Goal: Task Accomplishment & Management: Use online tool/utility

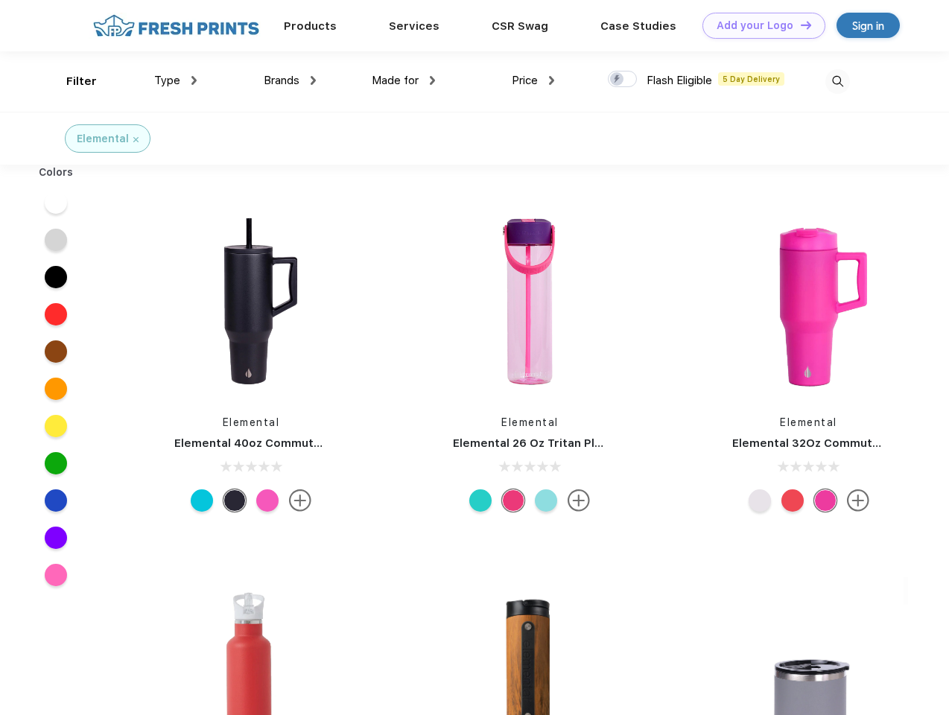
click at [758, 25] on link "Add your Logo Design Tool" at bounding box center [763, 26] width 123 height 26
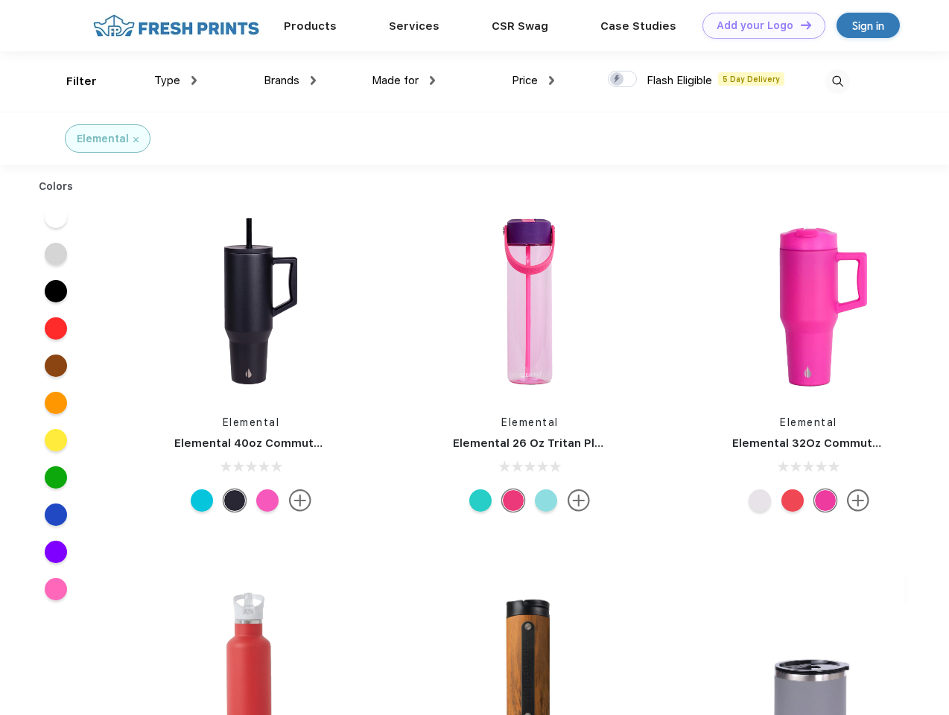
click at [0, 0] on div "Design Tool" at bounding box center [0, 0] width 0 height 0
click at [799, 25] on link "Add your Logo Design Tool" at bounding box center [763, 26] width 123 height 26
click at [72, 81] on div "Filter" at bounding box center [81, 81] width 31 height 17
click at [176, 80] on span "Type" at bounding box center [167, 80] width 26 height 13
click at [290, 80] on span "Brands" at bounding box center [282, 80] width 36 height 13
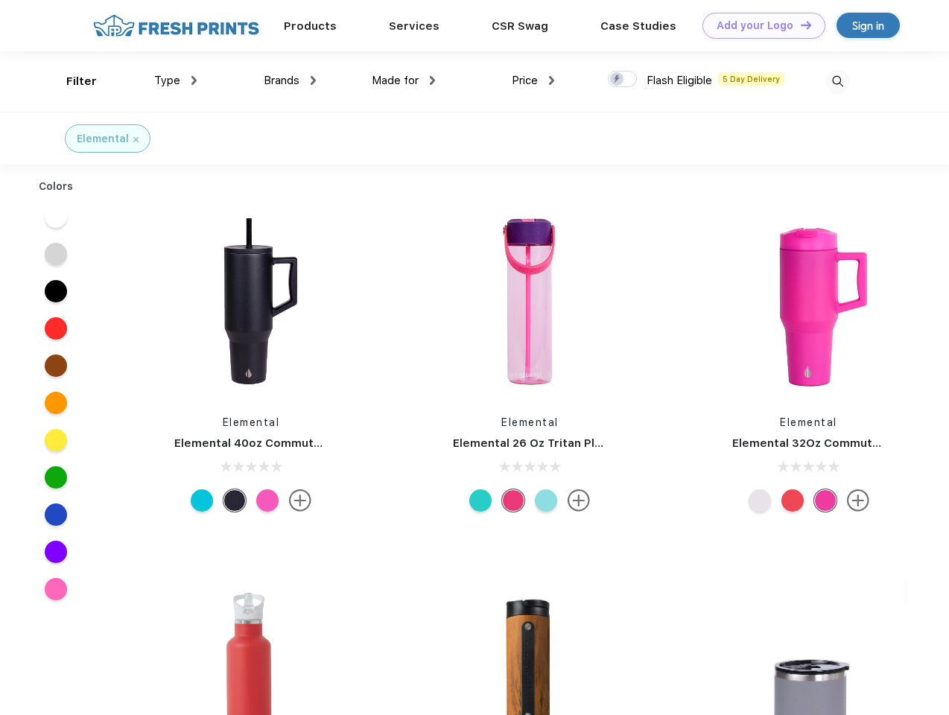
click at [404, 80] on span "Made for" at bounding box center [395, 80] width 47 height 13
click at [533, 80] on span "Price" at bounding box center [525, 80] width 26 height 13
click at [623, 80] on div at bounding box center [622, 79] width 29 height 16
click at [618, 80] on input "checkbox" at bounding box center [613, 75] width 10 height 10
click at [837, 81] on img at bounding box center [837, 81] width 25 height 25
